Goal: Check status: Check status

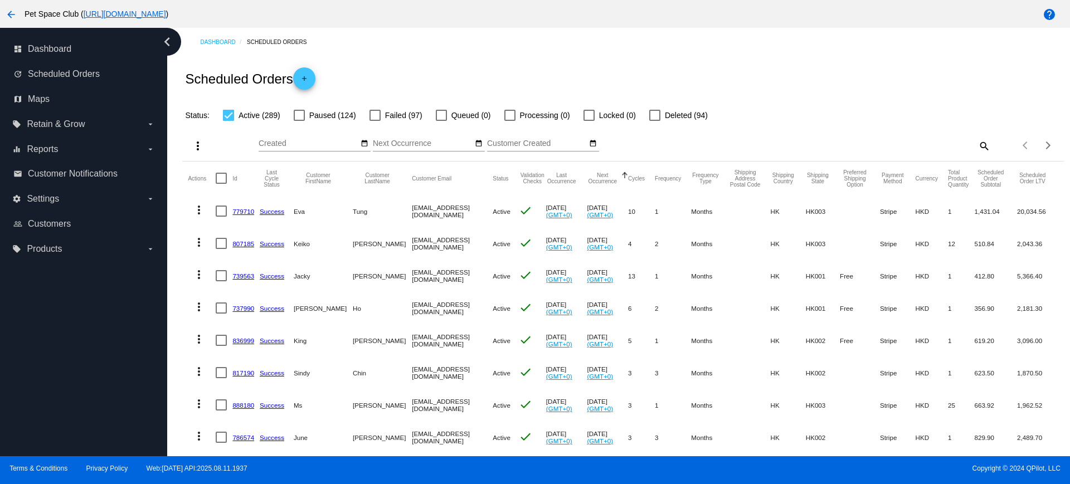
click at [977, 147] on mat-icon "search" at bounding box center [983, 145] width 13 height 17
click at [835, 144] on input "Search" at bounding box center [881, 143] width 220 height 9
paste input "939412"
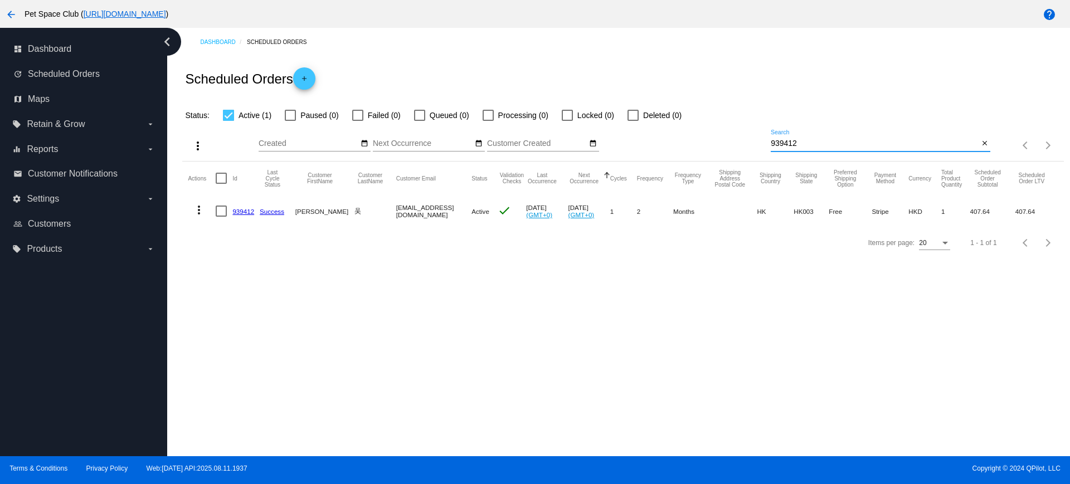
drag, startPoint x: 813, startPoint y: 141, endPoint x: 746, endPoint y: 141, distance: 67.4
click at [746, 141] on div "more_vert Aug Jan Feb Mar [DATE]" at bounding box center [622, 142] width 881 height 40
paste input "1010097"
type input "1010097"
click at [600, 359] on div "Dashboard Scheduled Orders Scheduled Orders add Status: Active (1) Paused (0) F…" at bounding box center [618, 242] width 903 height 428
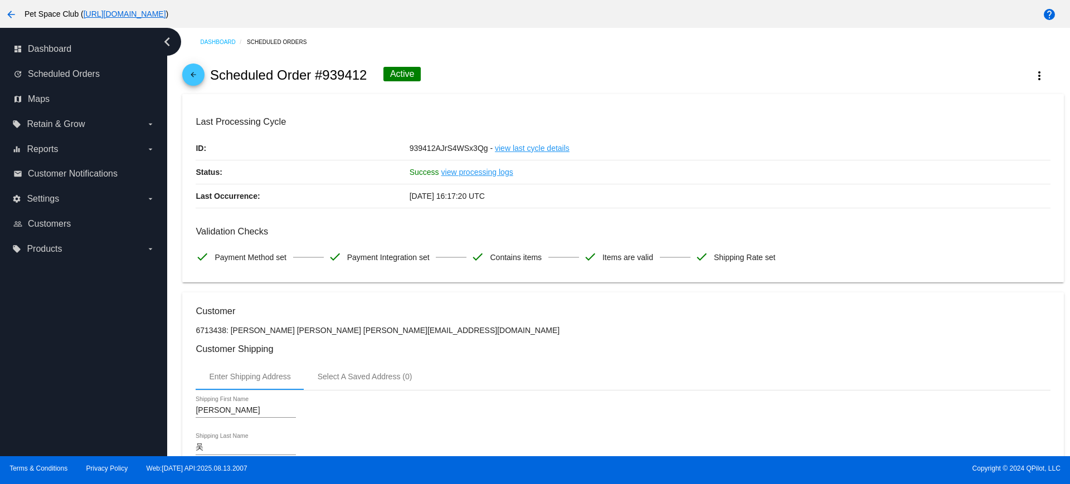
drag, startPoint x: 367, startPoint y: 73, endPoint x: 322, endPoint y: 73, distance: 44.6
click at [322, 73] on h2 "Scheduled Order #939412" at bounding box center [288, 75] width 157 height 16
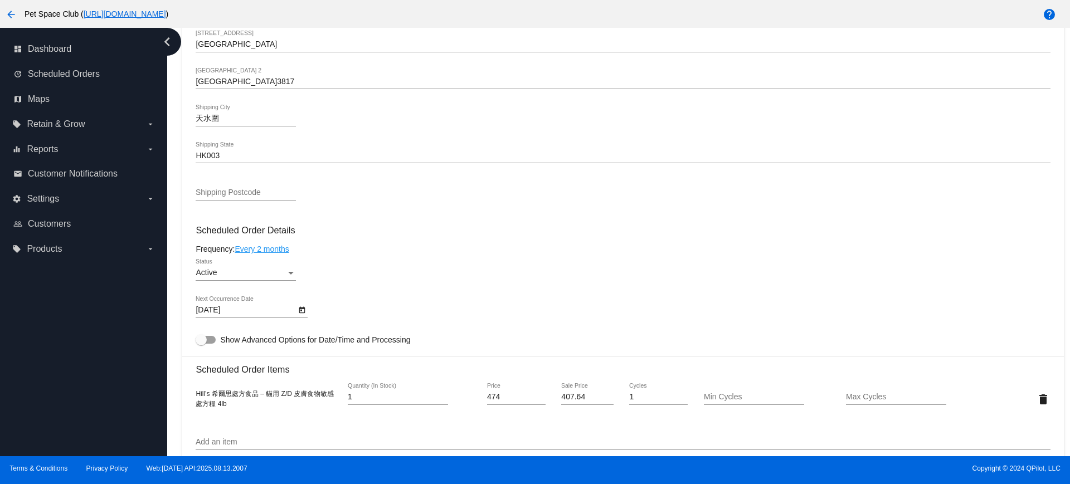
scroll to position [557, 0]
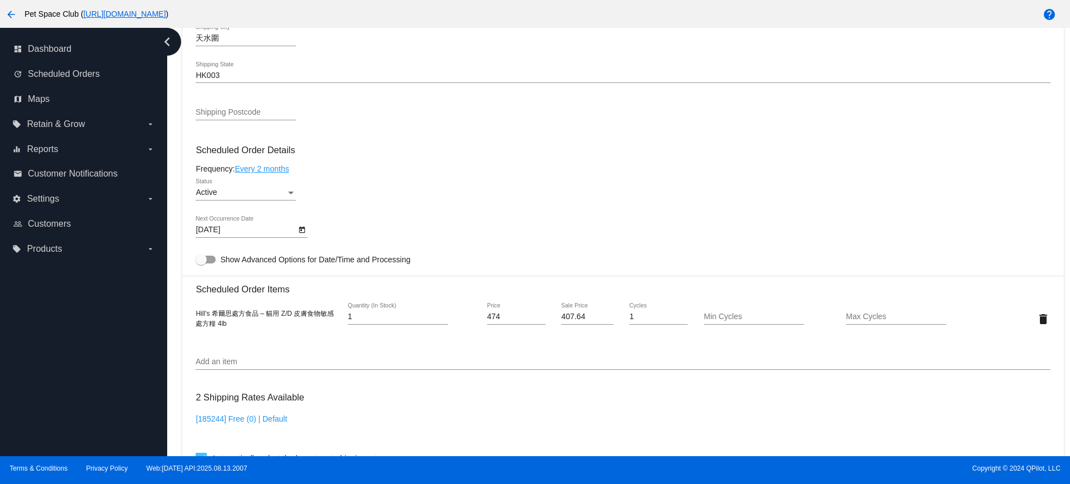
click at [173, 247] on div "Dashboard Scheduled Orders arrow_back Scheduled Order #939412 Active more_vert …" at bounding box center [618, 242] width 903 height 428
